Goal: Transaction & Acquisition: Book appointment/travel/reservation

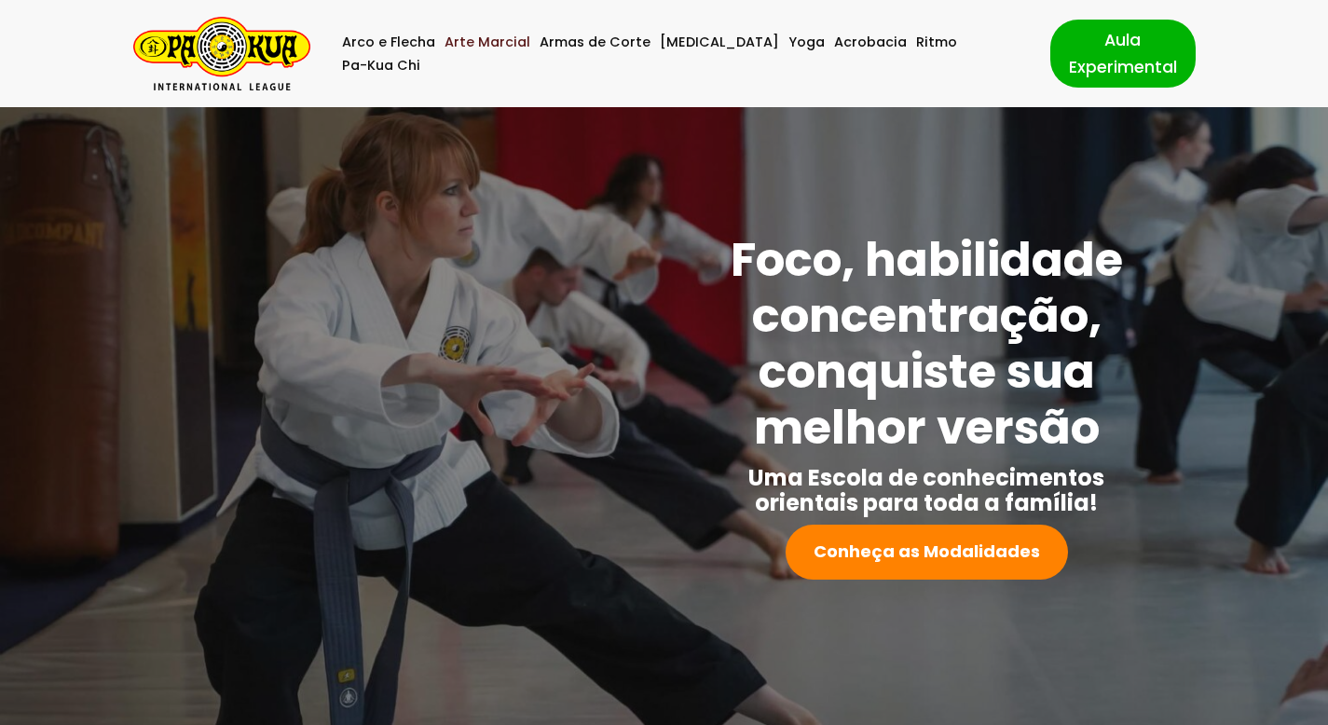
click at [515, 53] on link "Arte Marcial" at bounding box center [487, 42] width 86 height 23
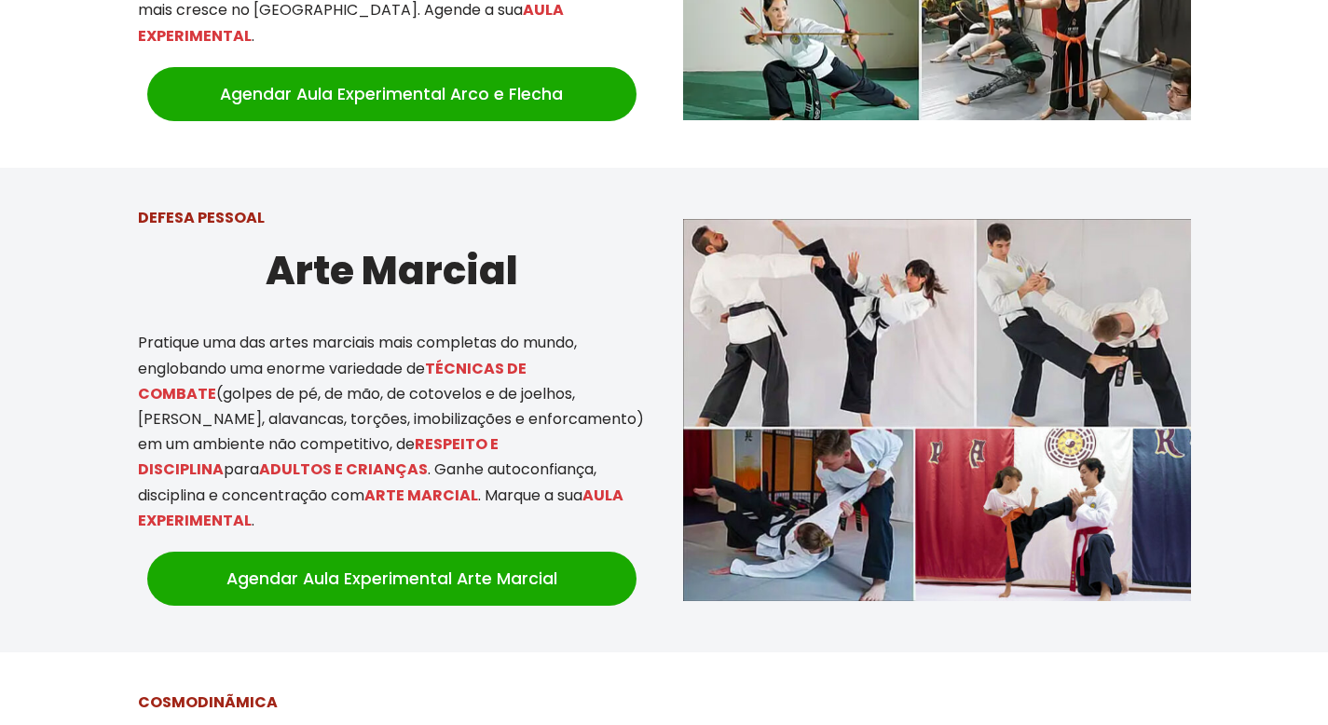
scroll to position [1143, 0]
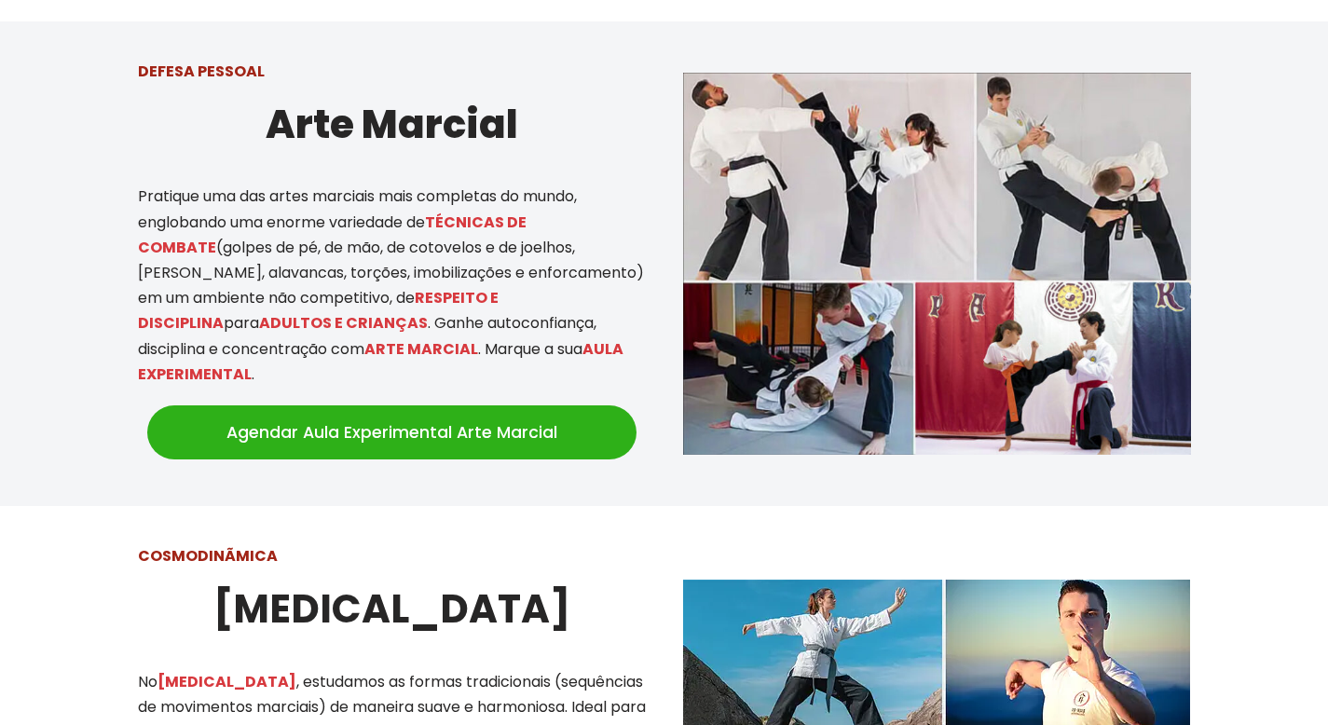
click at [373, 410] on link "Agendar Aula Experimental Arte Marcial" at bounding box center [391, 432] width 489 height 54
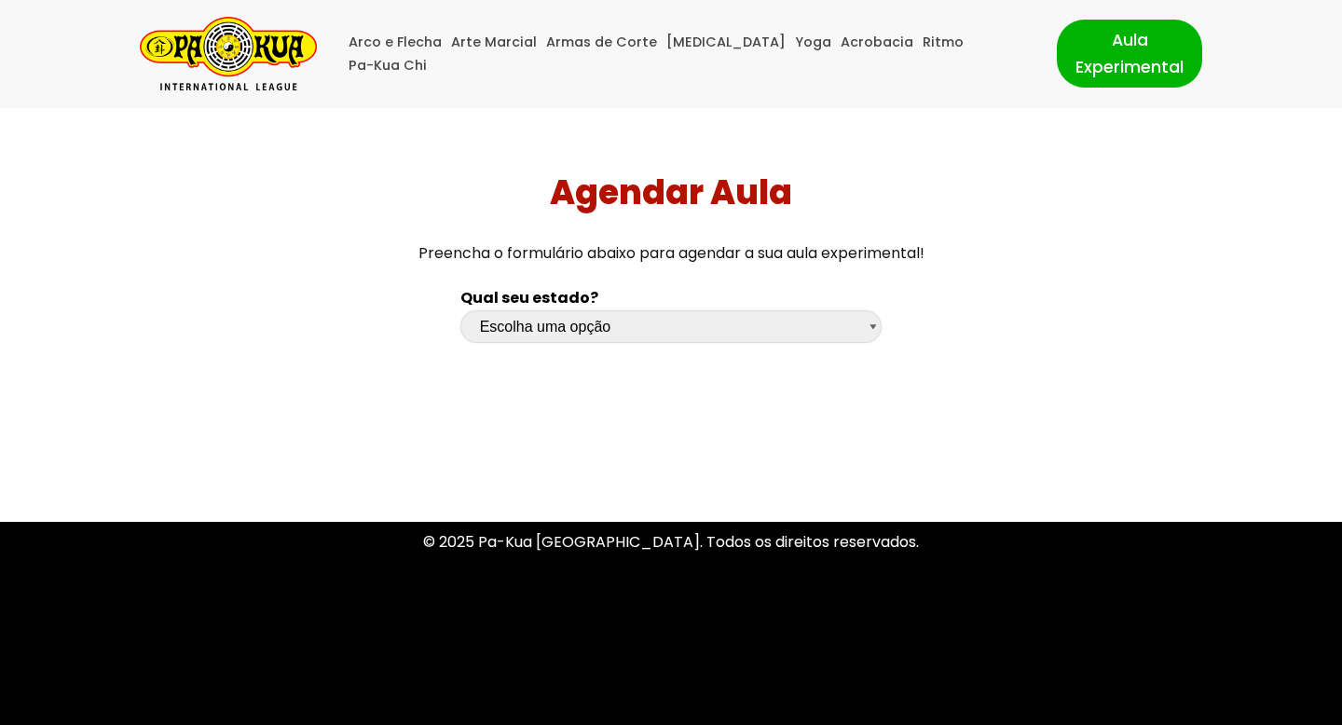
click at [597, 335] on select "Escolha uma opção [GEOGRAPHIC_DATA] [GEOGRAPHIC_DATA] [GEOGRAPHIC_DATA] [GEOGRA…" at bounding box center [671, 326] width 422 height 33
select select "sp"
click at [460, 310] on select "Escolha uma opção [GEOGRAPHIC_DATA] [GEOGRAPHIC_DATA] [GEOGRAPHIC_DATA] [GEOGRA…" at bounding box center [671, 326] width 422 height 33
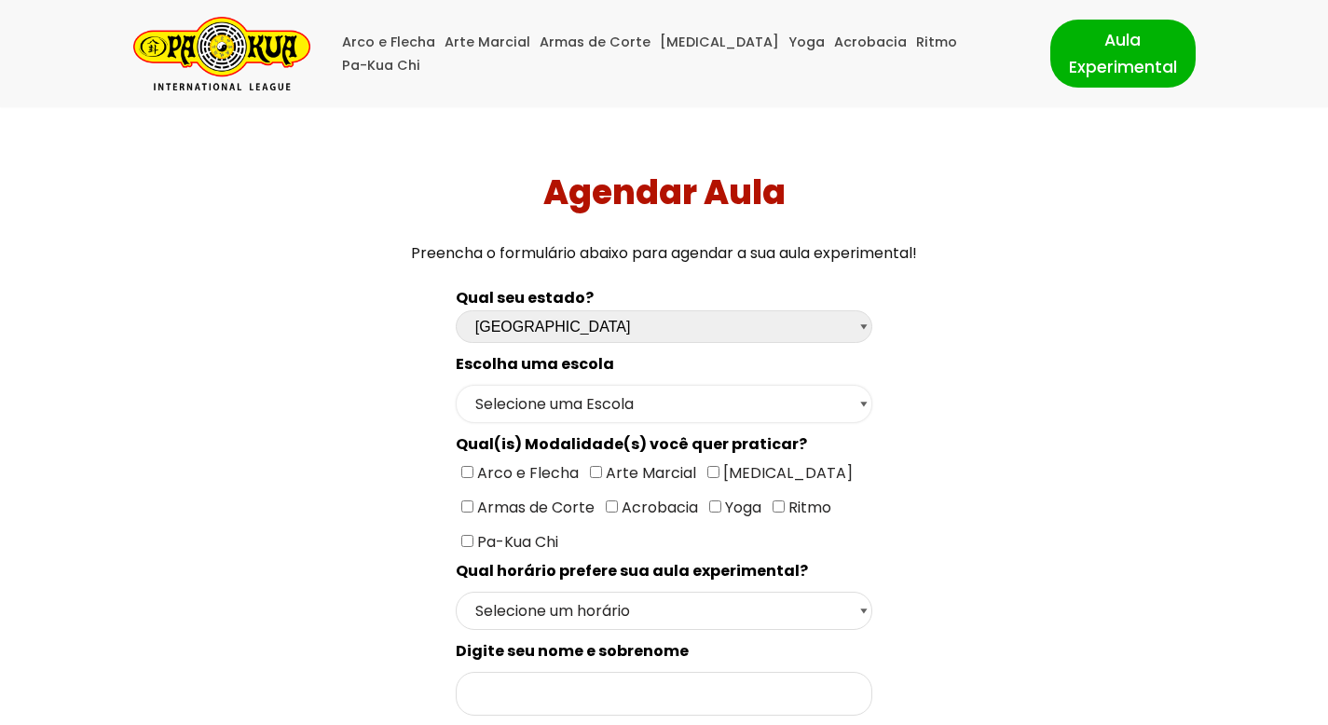
click at [690, 411] on select "Selecione uma Escola [GEOGRAPHIC_DATA] - Escola [GEOGRAPHIC_DATA] - [GEOGRAPHIC…" at bounding box center [664, 404] width 416 height 38
select select "[GEOGRAPHIC_DATA] - [GEOGRAPHIC_DATA]"
click at [456, 385] on select "Selecione uma Escola [GEOGRAPHIC_DATA] - Escola [GEOGRAPHIC_DATA] - [GEOGRAPHIC…" at bounding box center [664, 404] width 416 height 38
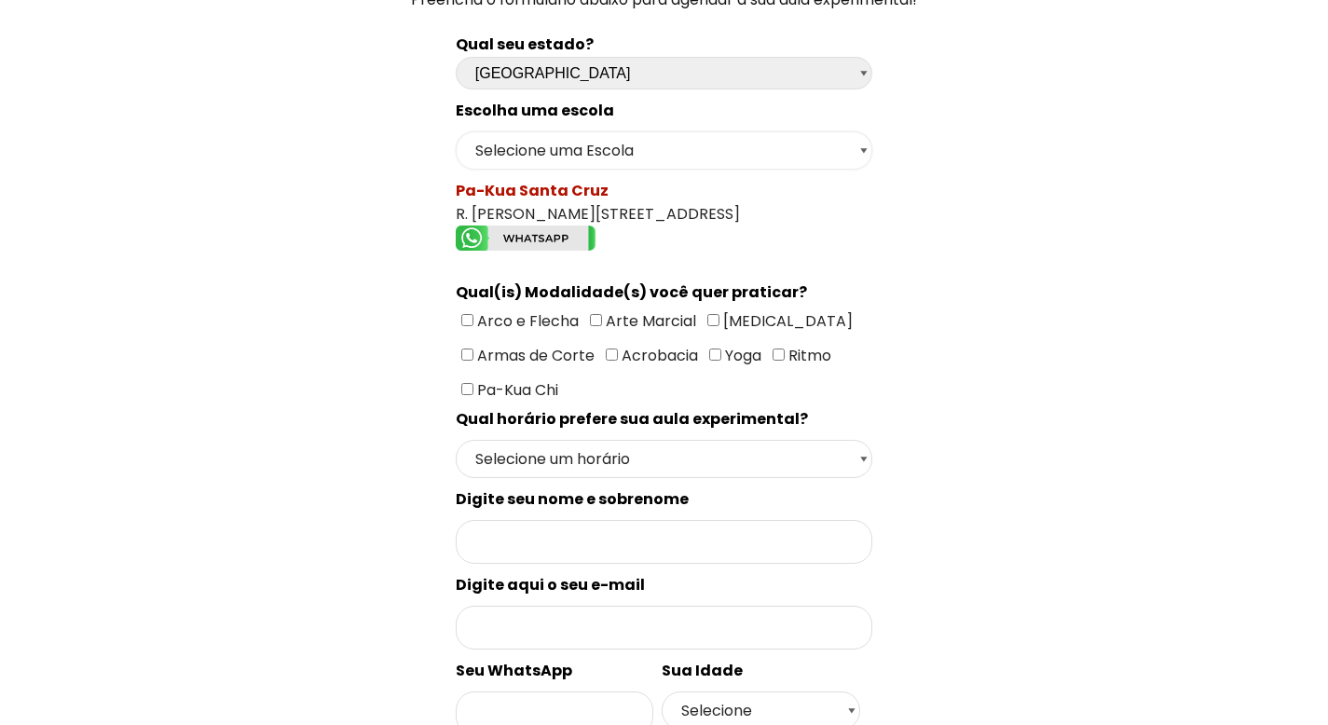
scroll to position [263, 0]
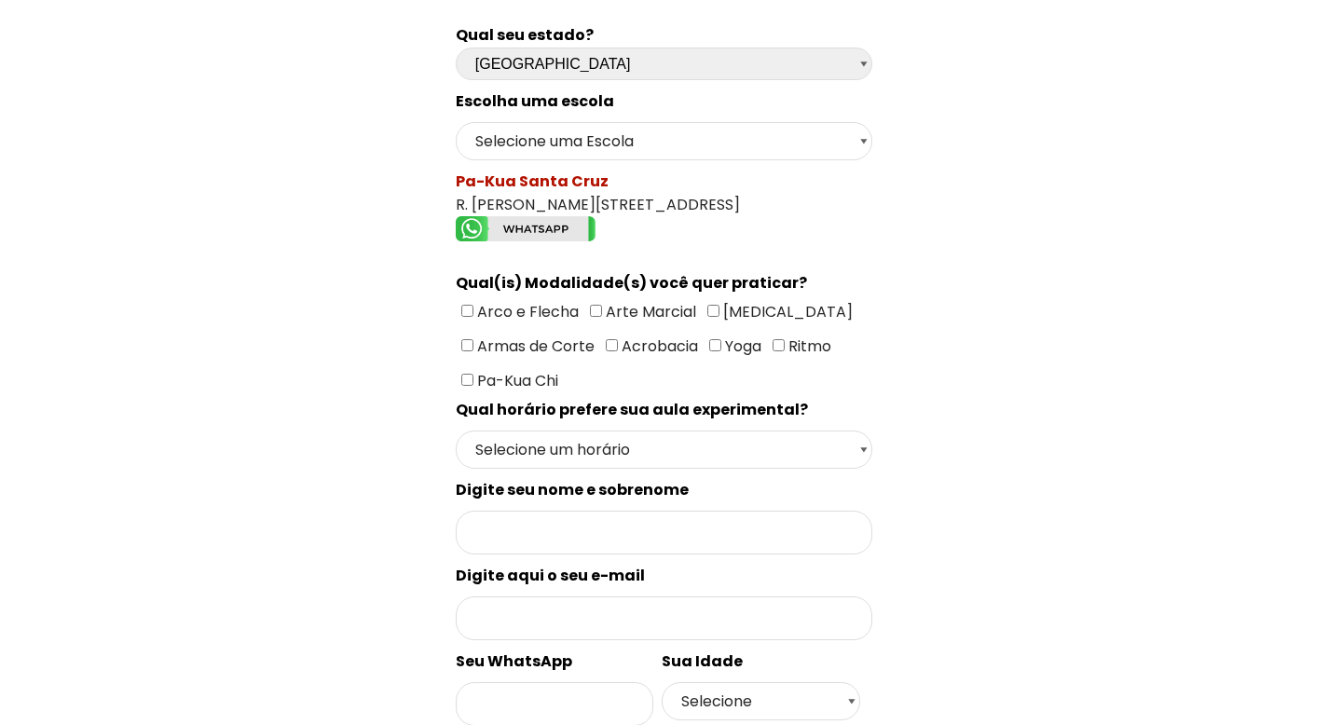
click at [592, 307] on input"] "Arte Marcial" at bounding box center [596, 311] width 12 height 12
checkbox input"] "true"
click at [615, 443] on select "Selecione um horário Manhã Tarde Noite" at bounding box center [664, 449] width 416 height 38
select select "Manhã"
click at [456, 430] on select "Selecione um horário Manhã Tarde Noite" at bounding box center [664, 449] width 416 height 38
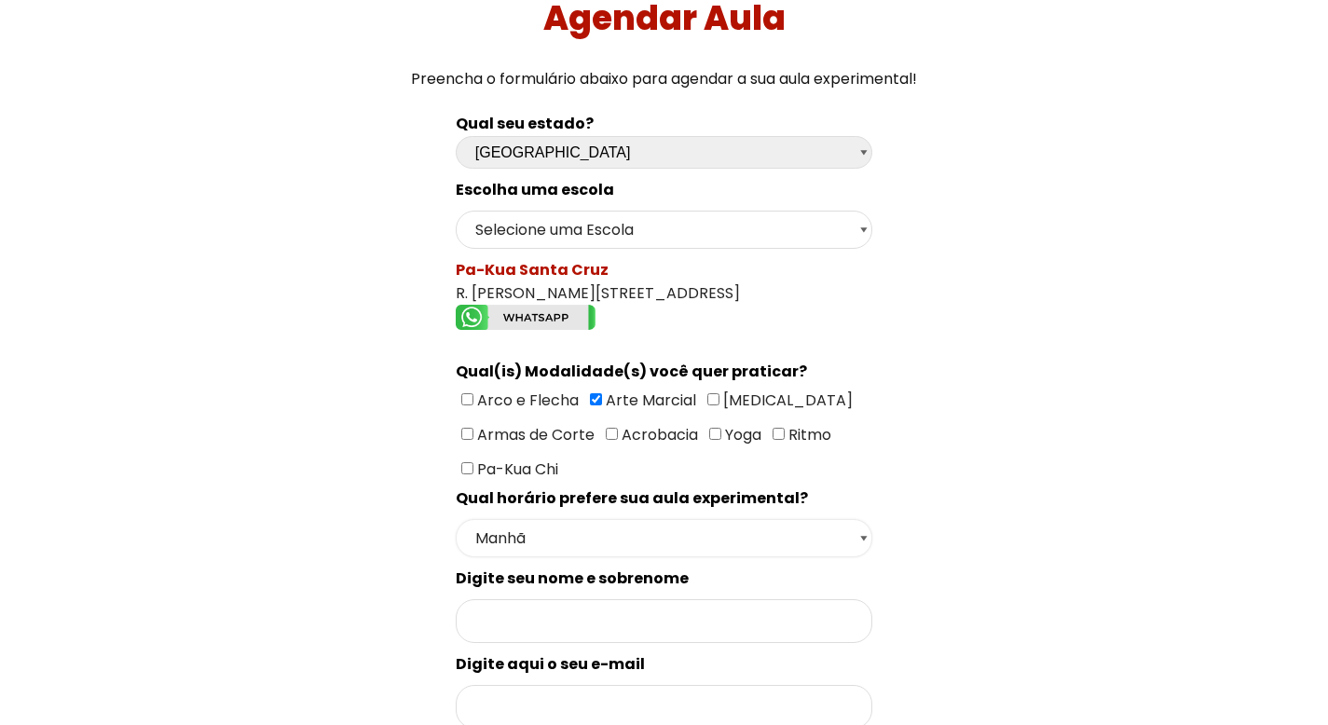
scroll to position [0, 0]
